Goal: Information Seeking & Learning: Check status

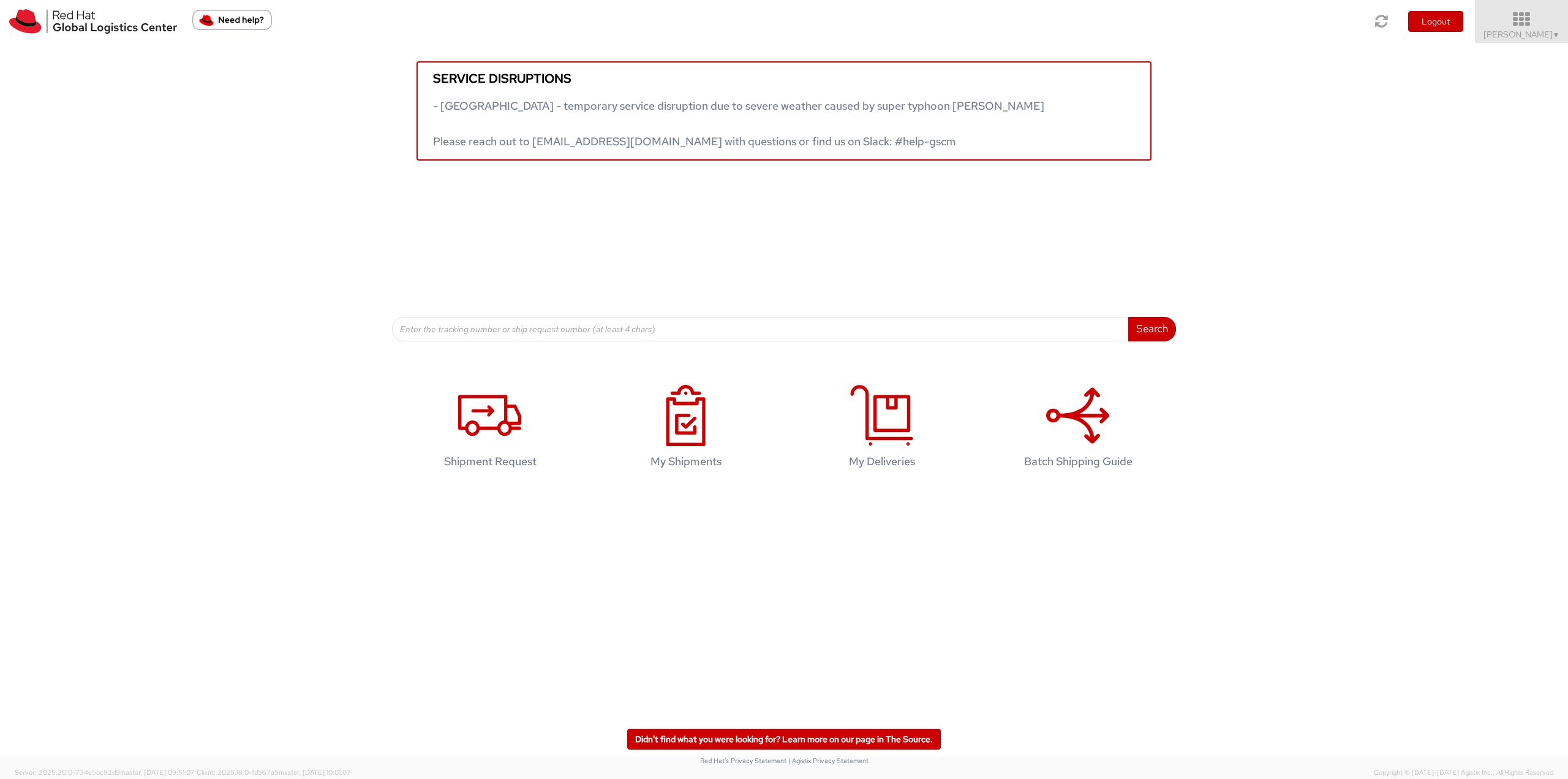
click at [1506, 31] on span "[PERSON_NAME] ▼" at bounding box center [1521, 34] width 77 height 11
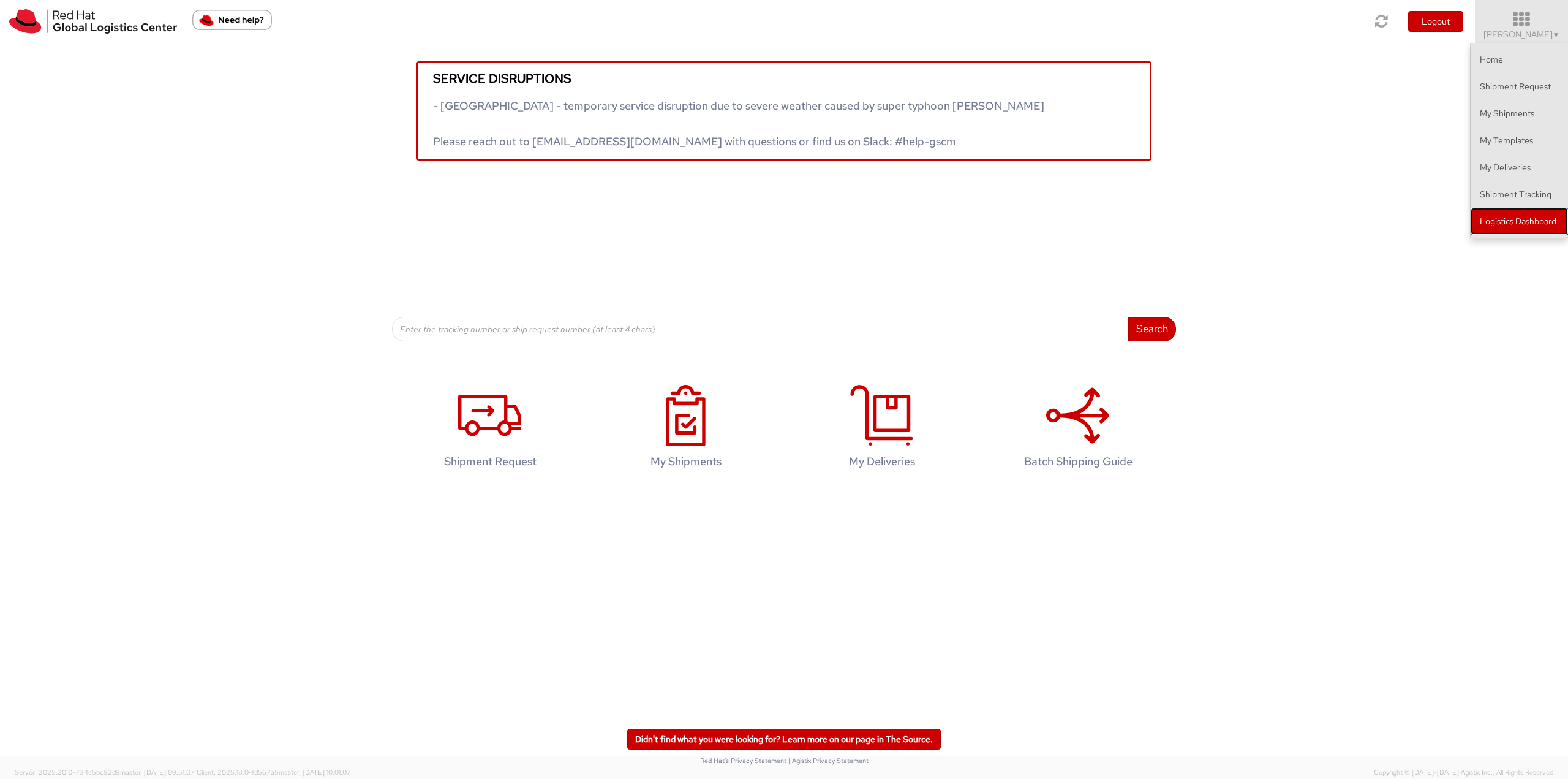
click at [1474, 218] on link "Logistics Dashboard" at bounding box center [1519, 221] width 97 height 27
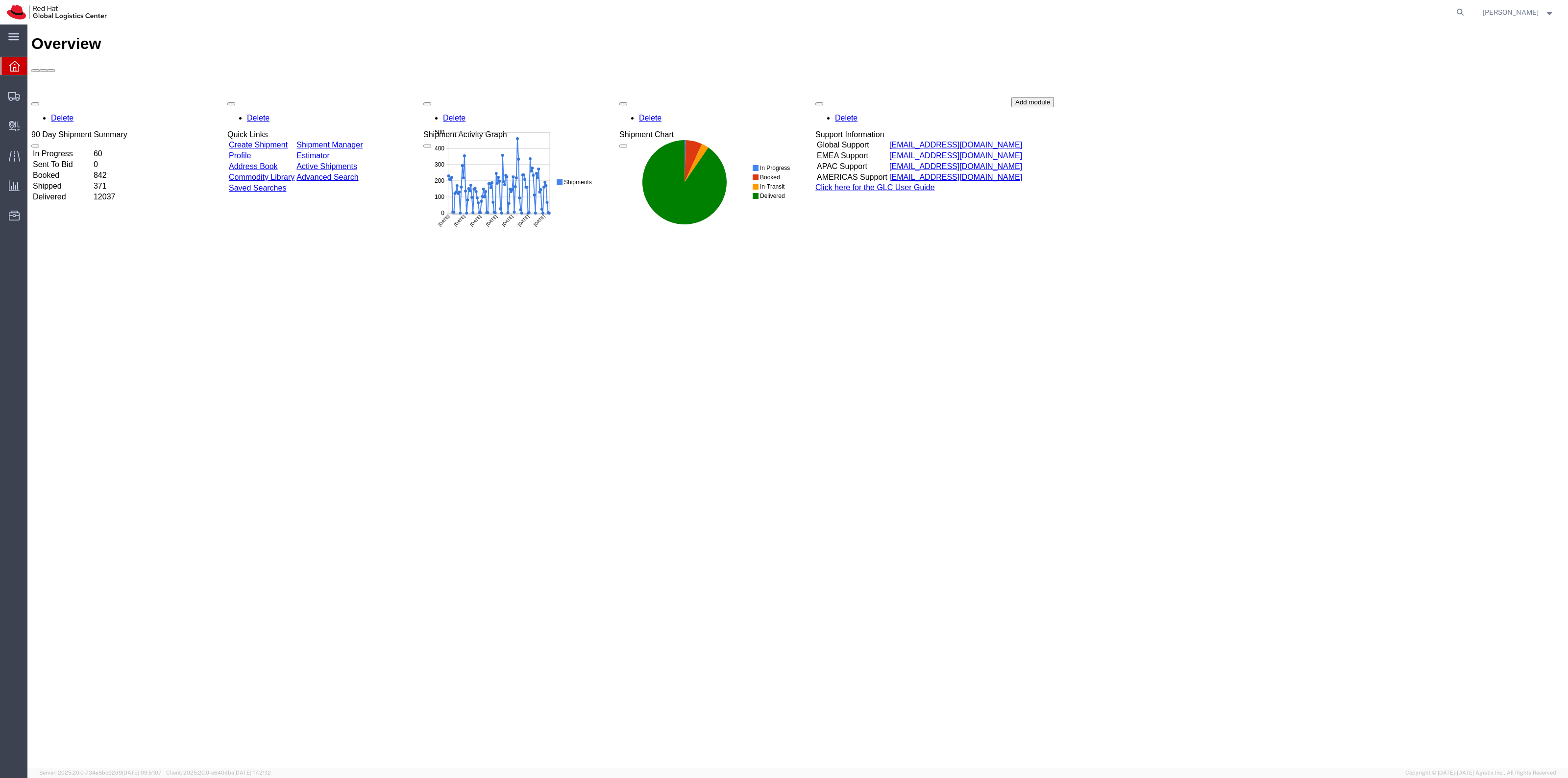
click at [1466, 5] on form at bounding box center [1460, 12] width 16 height 25
click at [1466, 9] on icon at bounding box center [1460, 12] width 14 height 14
click at [1383, 12] on input "search" at bounding box center [1304, 12] width 298 height 24
paste input "393802307600"
type input "393802307600"
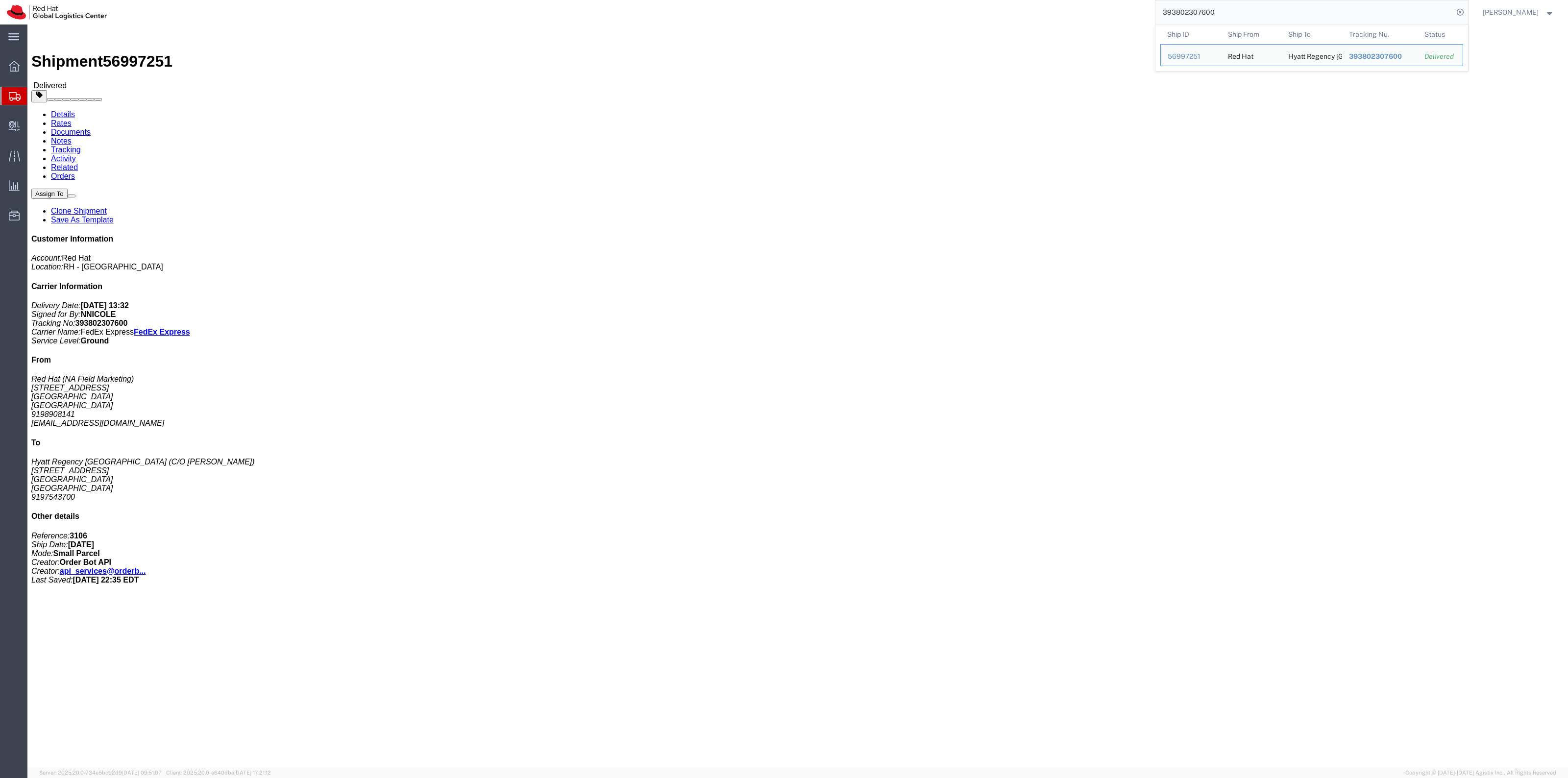
click at [1468, 19] on form "393802307600 Ship ID Ship From Ship To Tracking Nu. Status Ship ID 56997251 Shi…" at bounding box center [1311, 12] width 314 height 25
click at [1467, 16] on icon at bounding box center [1460, 12] width 14 height 14
paste input "57052685"
type input "57052685"
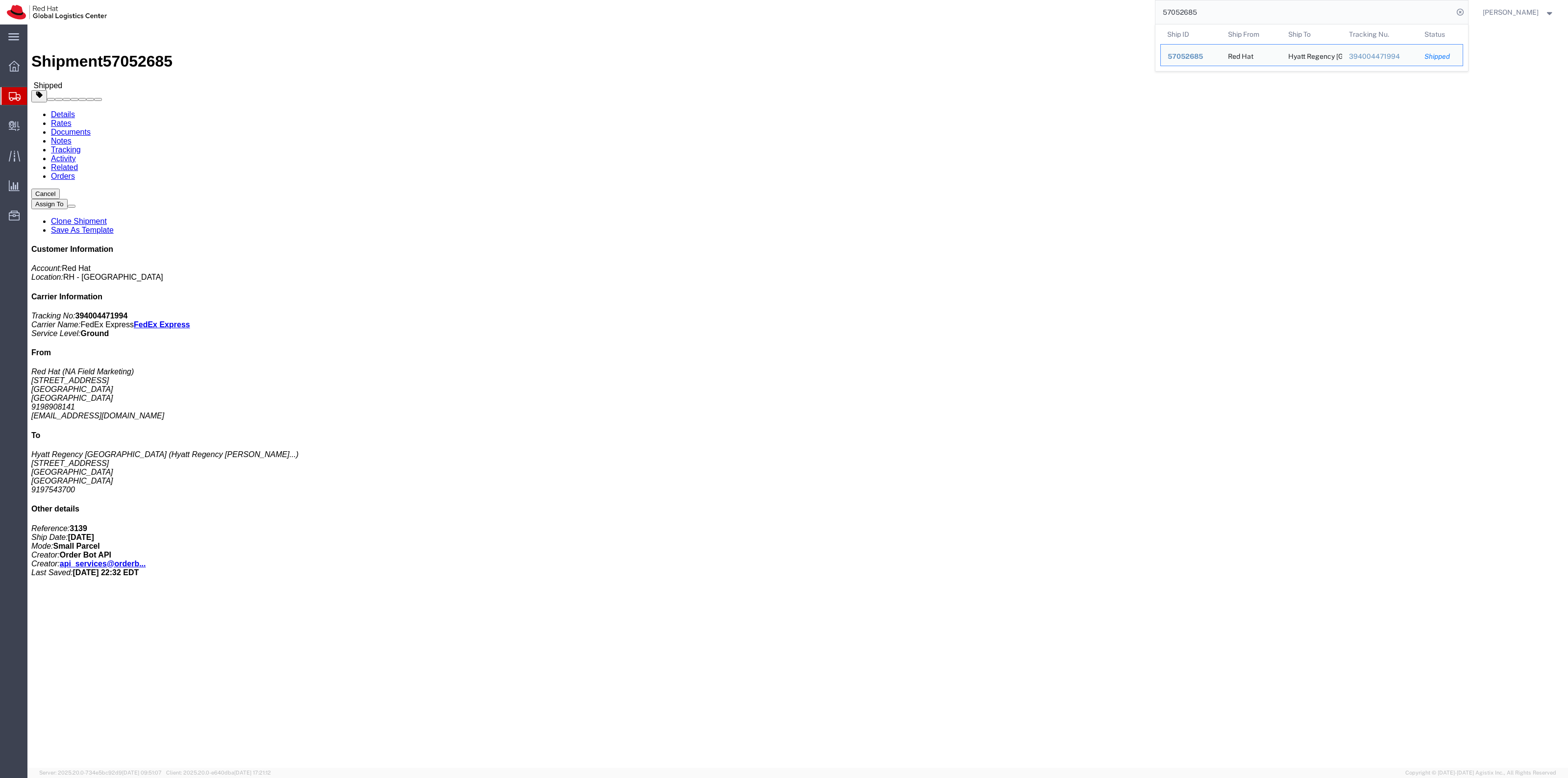
click h4 "Routing & Vehicle Information"
drag, startPoint x: 1445, startPoint y: 125, endPoint x: 1398, endPoint y: 121, distance: 47.2
click p "Tracking No: 394004471994 Carrier Name: FedEx Express FedEx Express Service Lev…"
drag, startPoint x: 1398, startPoint y: 121, endPoint x: 1332, endPoint y: 126, distance: 66.2
click p "Customer Ref: 3139 Customer Ref: 900 Master Tracking Number: 394004471994"
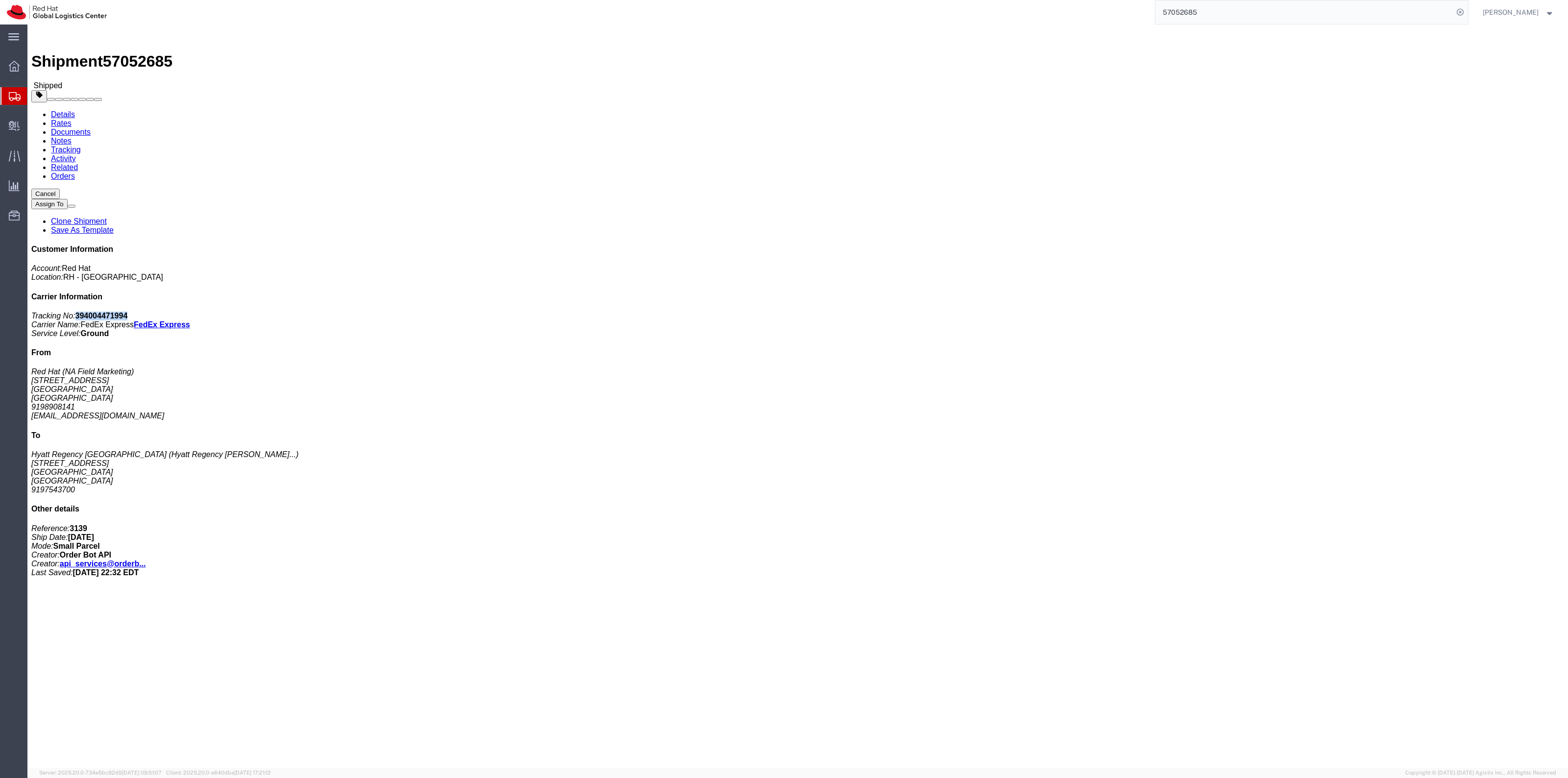
drag, startPoint x: 1442, startPoint y: 124, endPoint x: 1398, endPoint y: 128, distance: 44.2
click b "394004471994"
copy b "394004471994"
click at [0, 0] on span "Shipment Manager" at bounding box center [0, 0] width 0 height 0
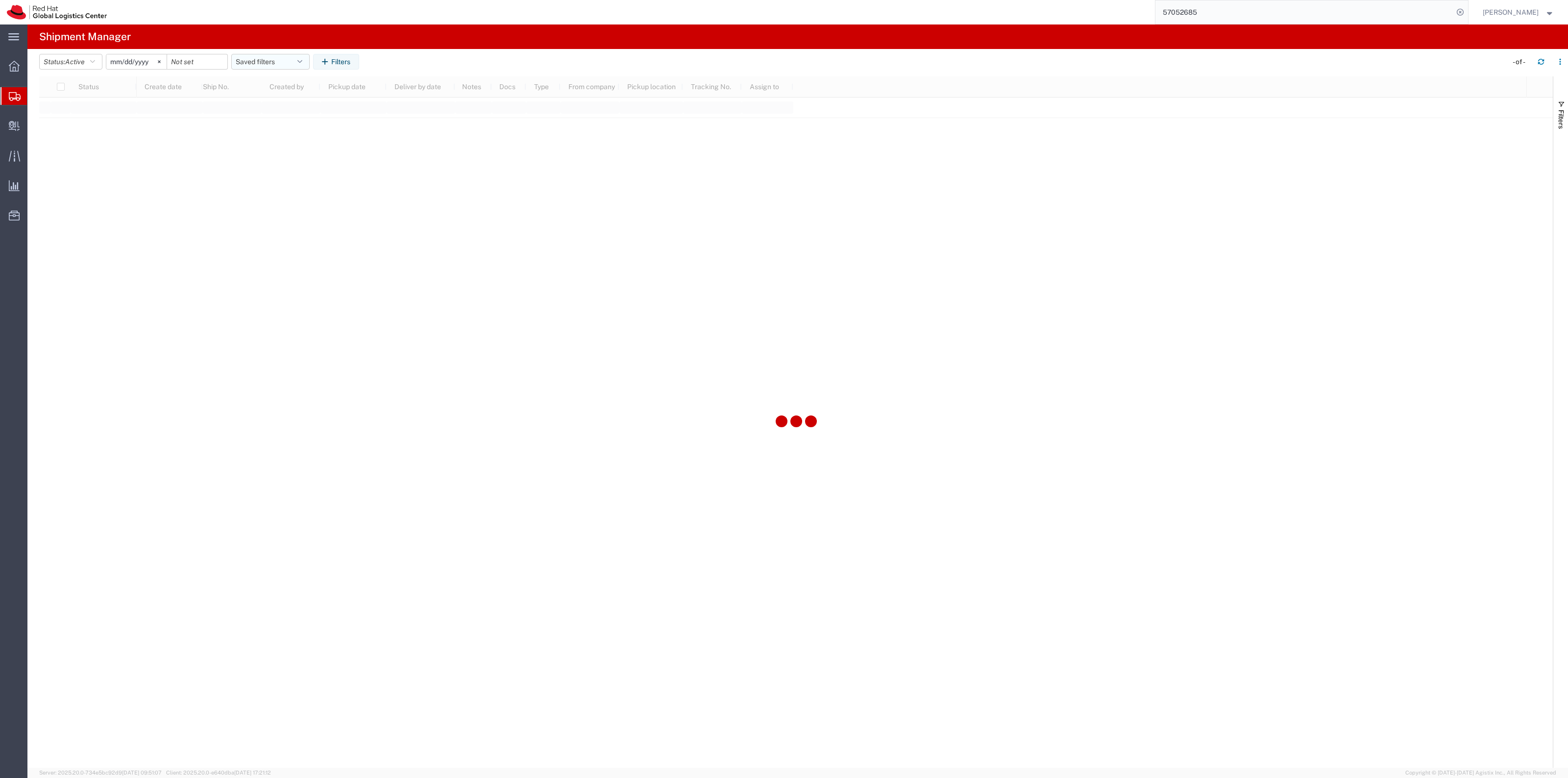
click at [263, 65] on button "Saved filters" at bounding box center [270, 62] width 79 height 16
click at [268, 101] on span "New filter save" at bounding box center [297, 104] width 128 height 18
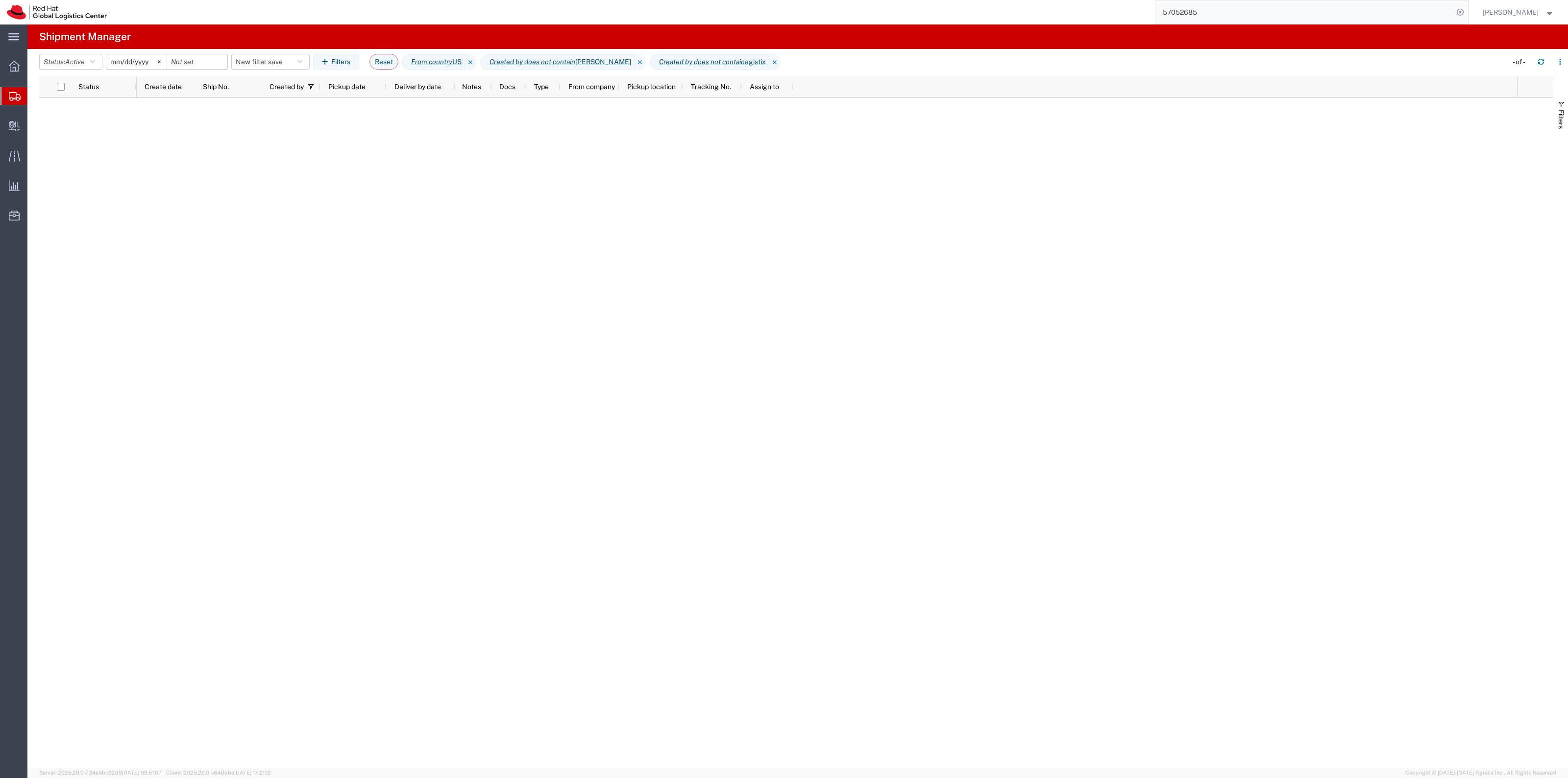
type input "2022-06-27"
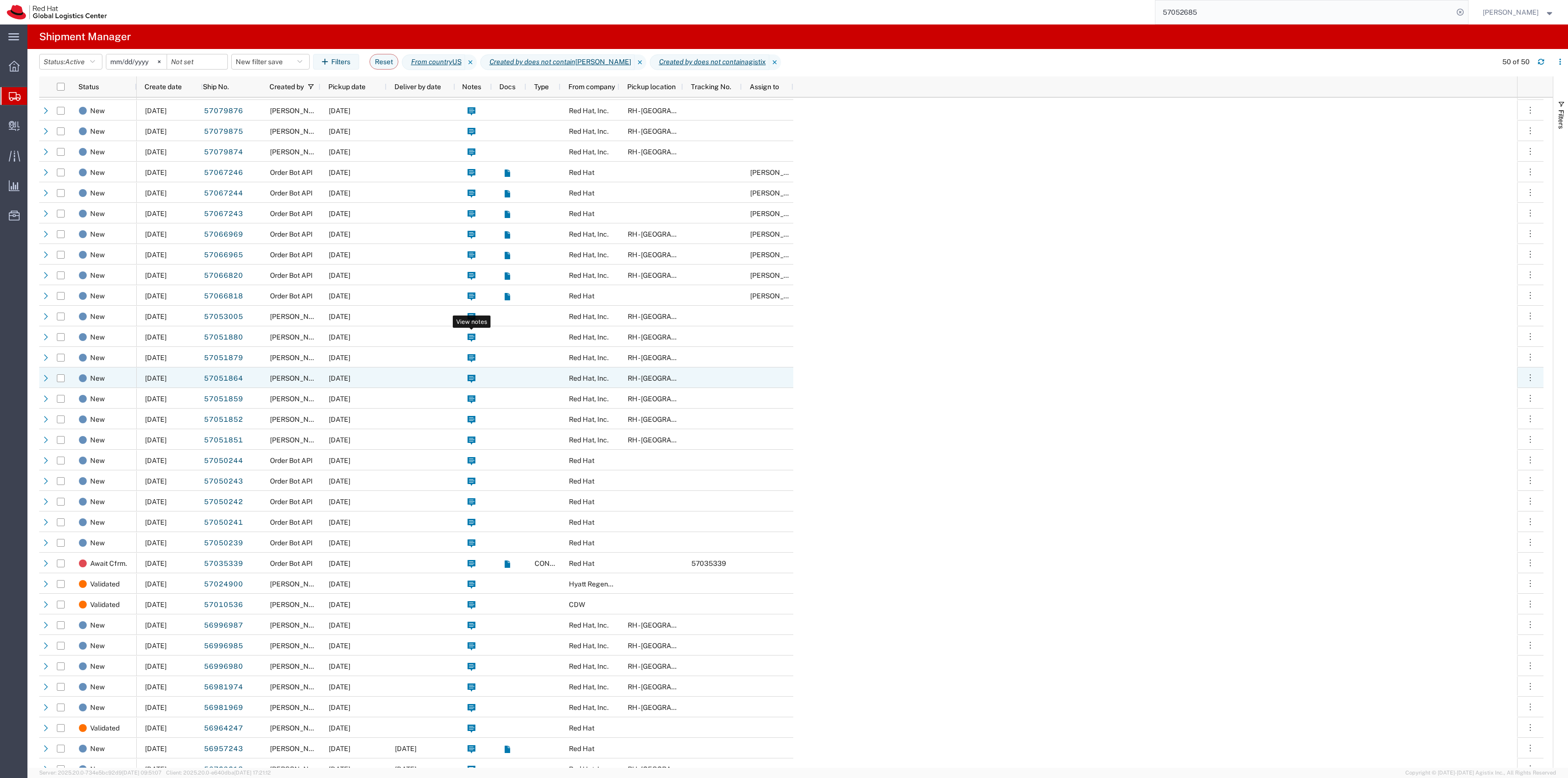
scroll to position [358, 0]
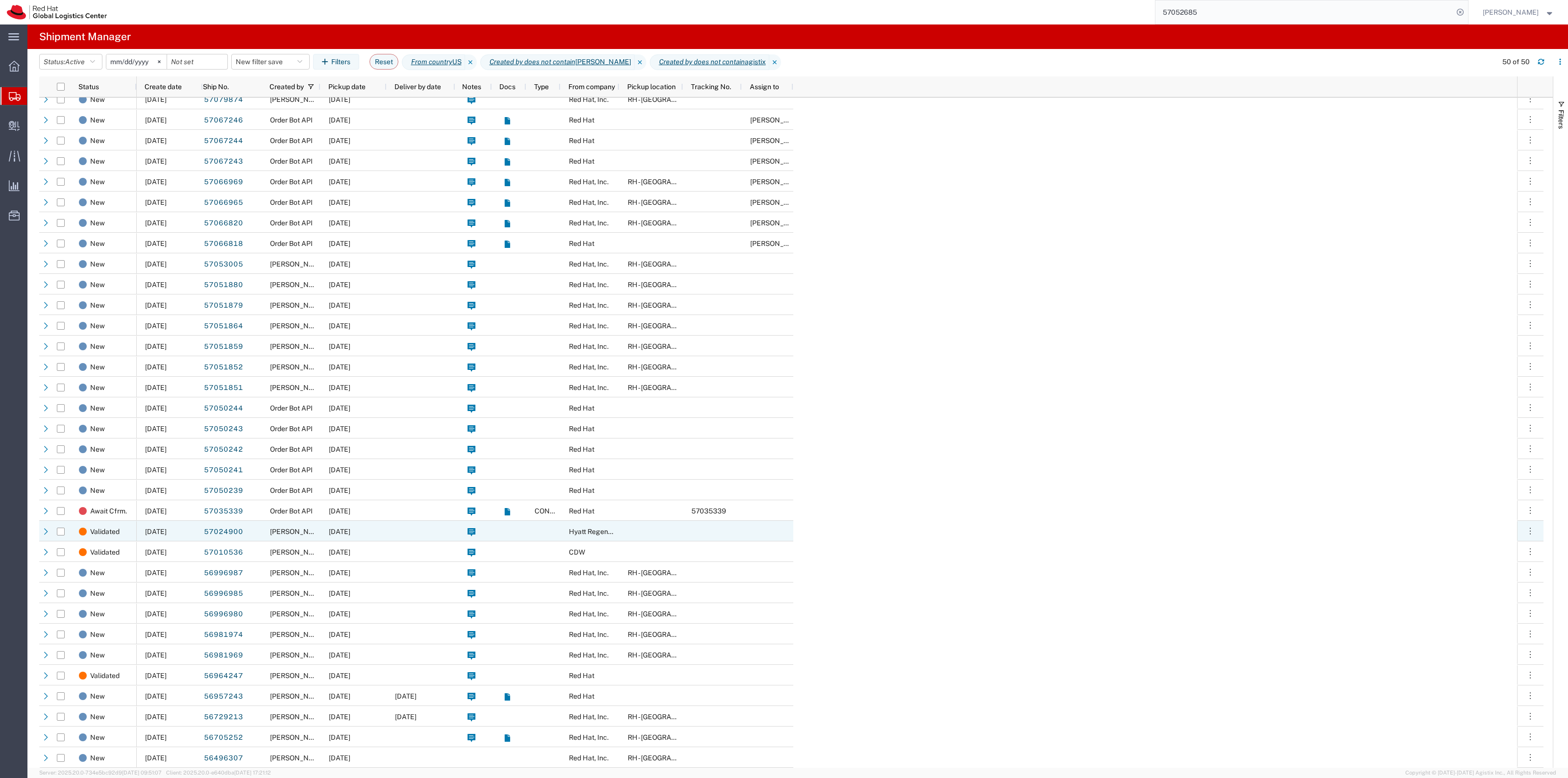
click at [364, 523] on div "10/09/2025" at bounding box center [354, 531] width 66 height 21
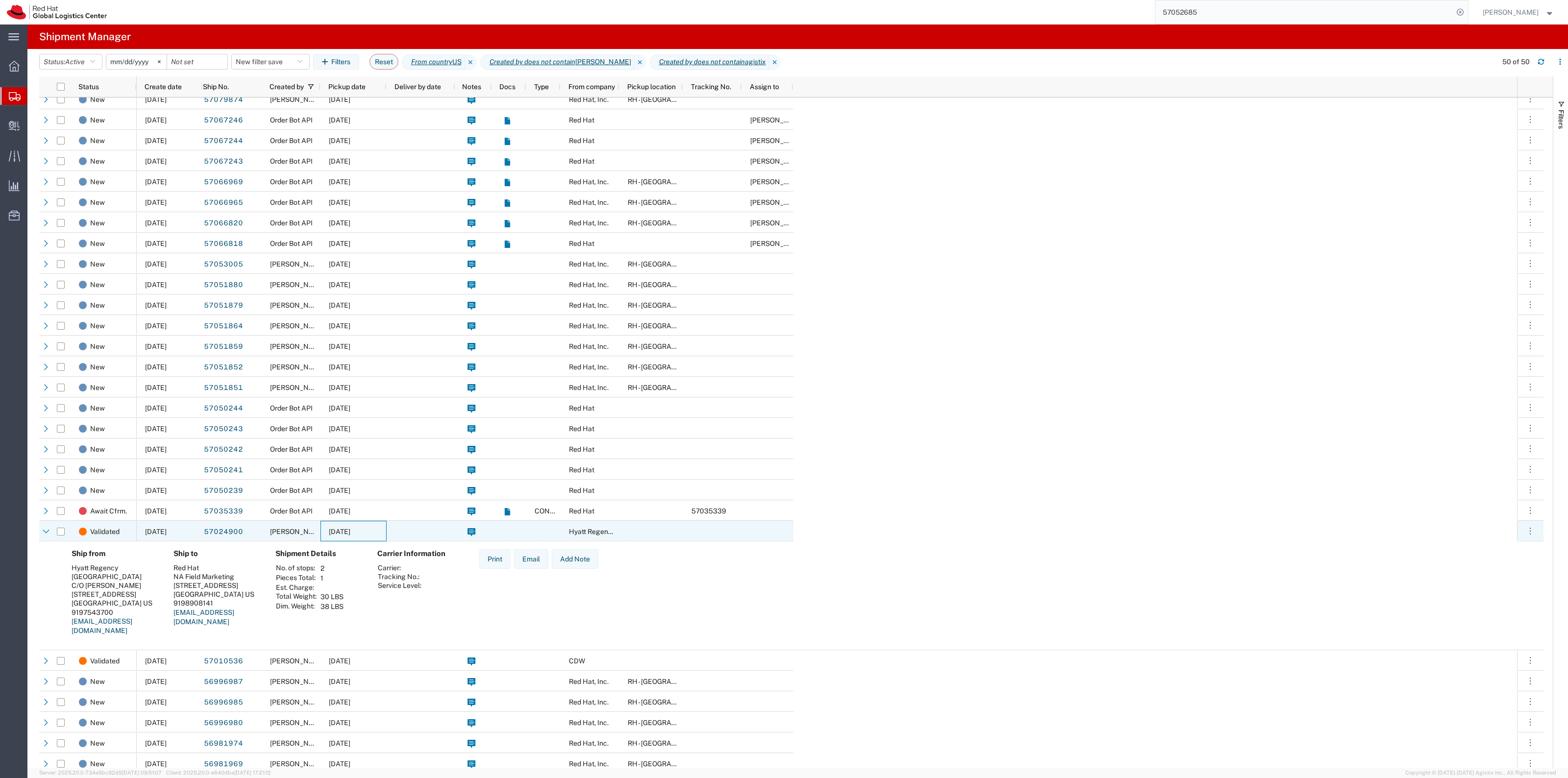
click at [364, 524] on div "10/09/2025" at bounding box center [354, 531] width 66 height 21
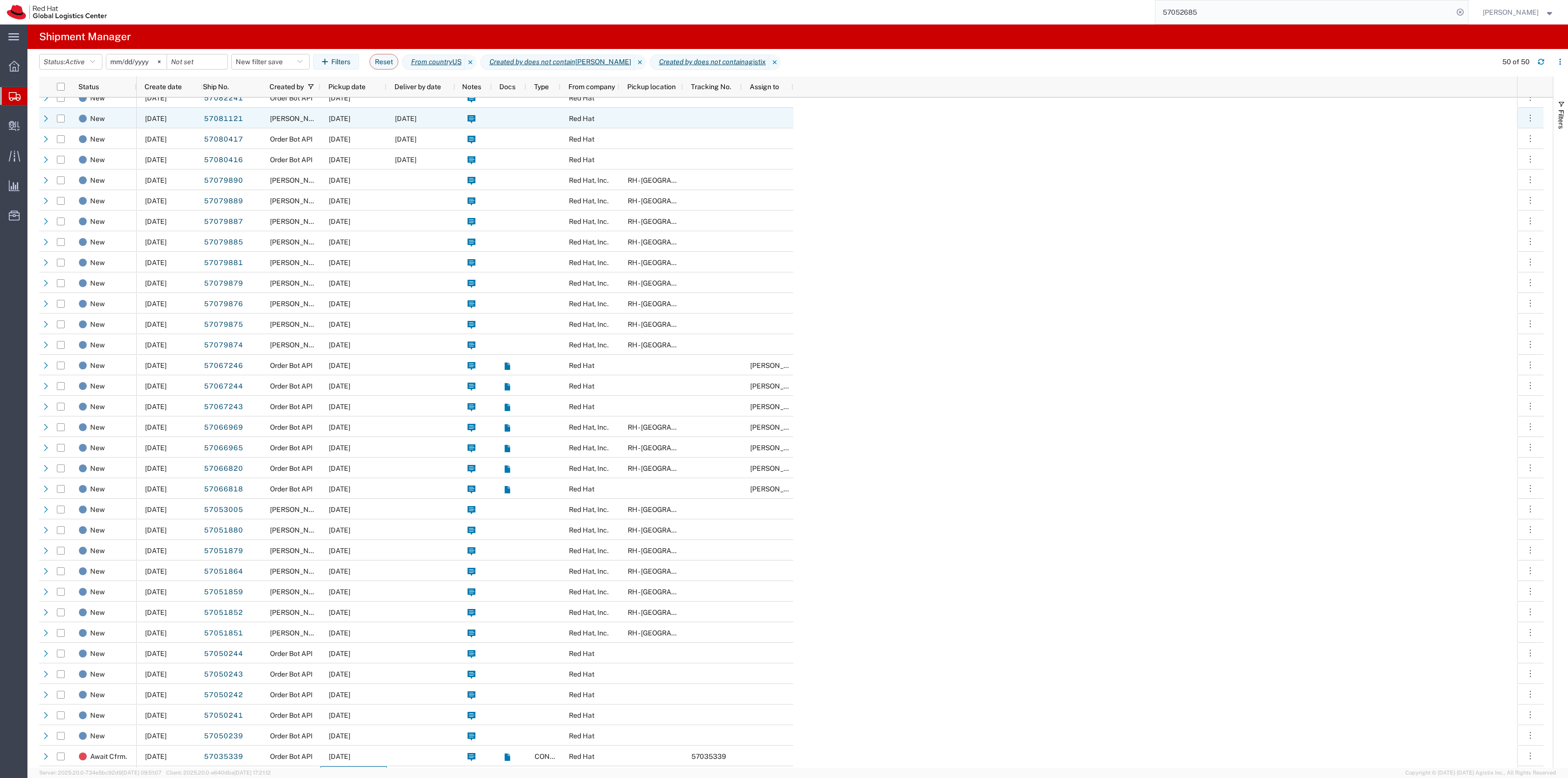
scroll to position [0, 0]
